Goal: Navigation & Orientation: Find specific page/section

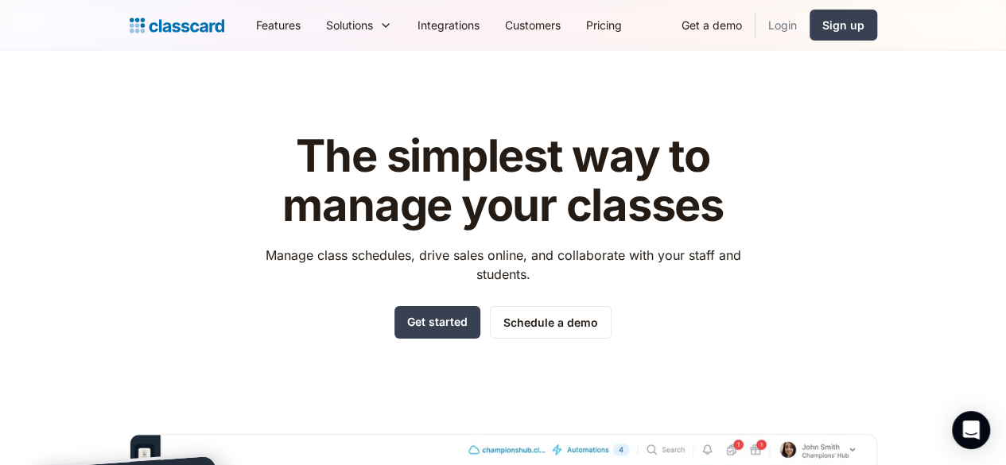
click at [810, 28] on link "Login" at bounding box center [783, 25] width 54 height 36
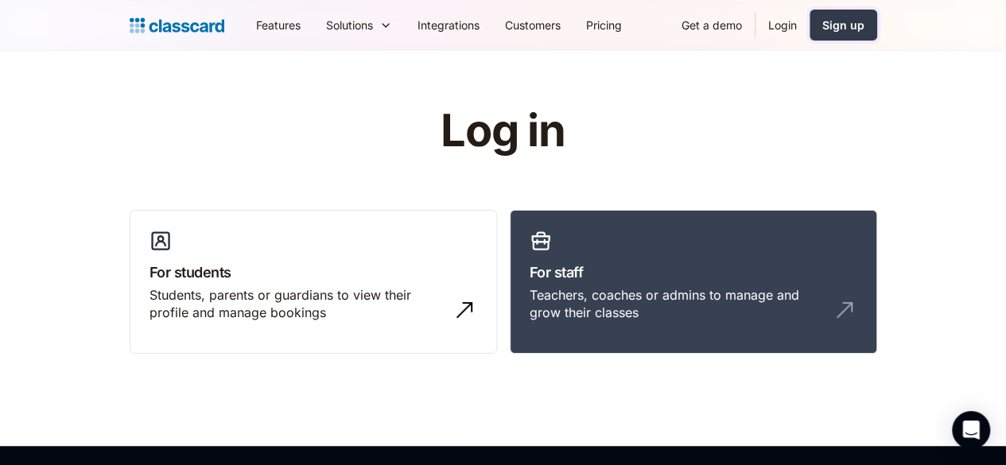
click at [865, 31] on div "Sign up" at bounding box center [843, 25] width 42 height 17
click at [810, 32] on link "Login" at bounding box center [783, 25] width 54 height 36
click at [810, 29] on link "Login" at bounding box center [783, 25] width 54 height 36
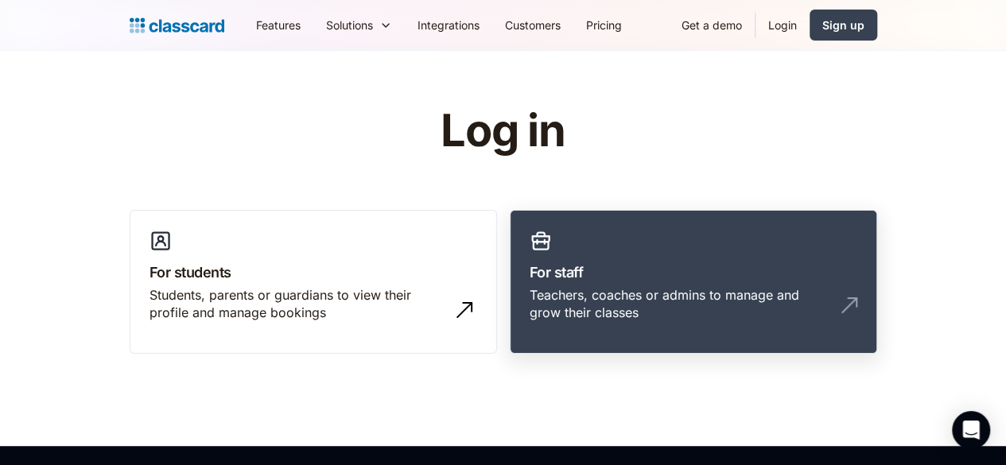
click at [681, 278] on h3 "For staff" at bounding box center [694, 272] width 328 height 21
